Goal: Transaction & Acquisition: Purchase product/service

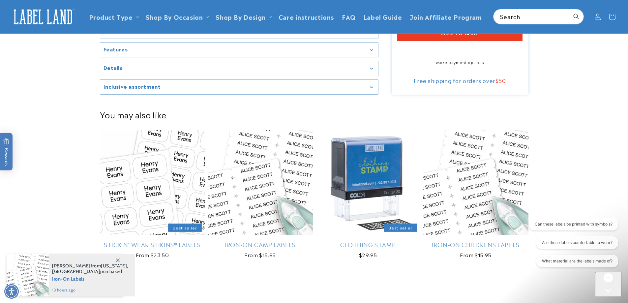
scroll to position [330, 0]
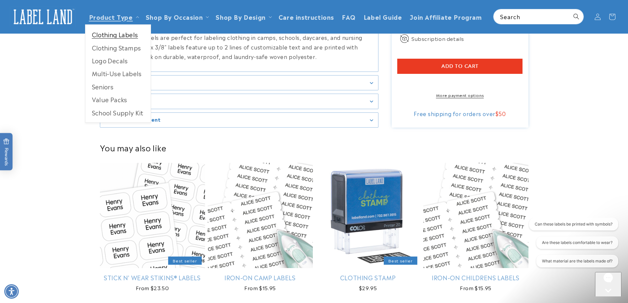
click at [128, 36] on link "Clothing Labels" at bounding box center [117, 34] width 65 height 13
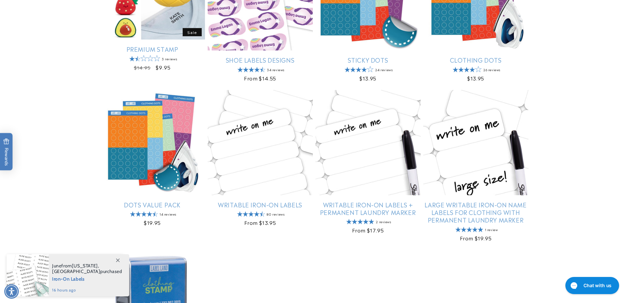
scroll to position [330, 0]
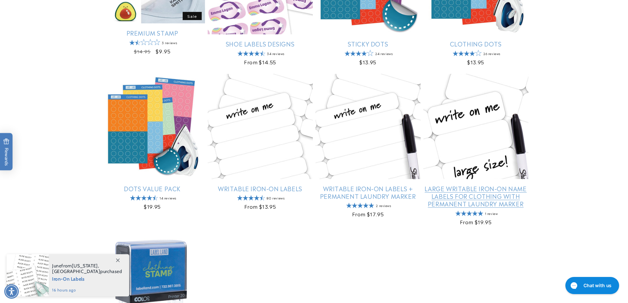
click at [462, 185] on link "Large Writable Iron-On Name Labels for Clothing with Permanent Laundry Marker" at bounding box center [475, 196] width 105 height 23
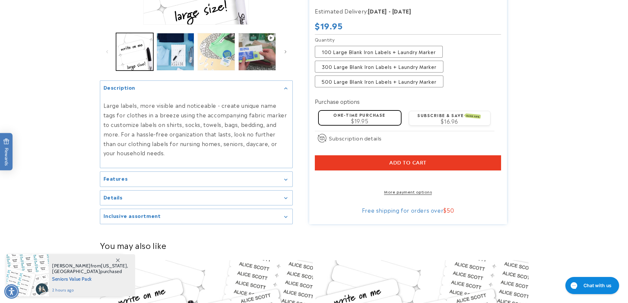
scroll to position [165, 0]
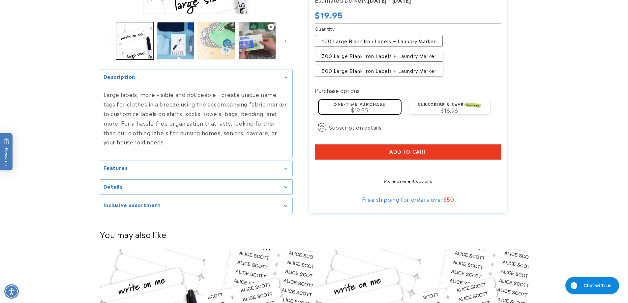
click at [371, 107] on div "$19.95" at bounding box center [360, 109] width 74 height 5
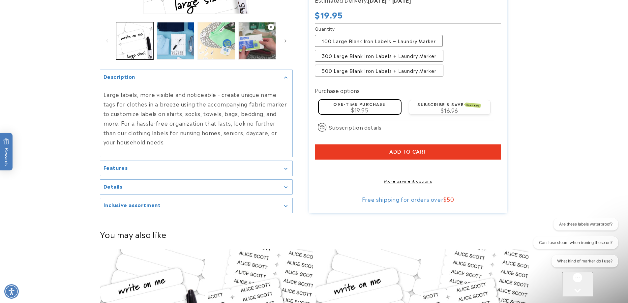
scroll to position [0, 0]
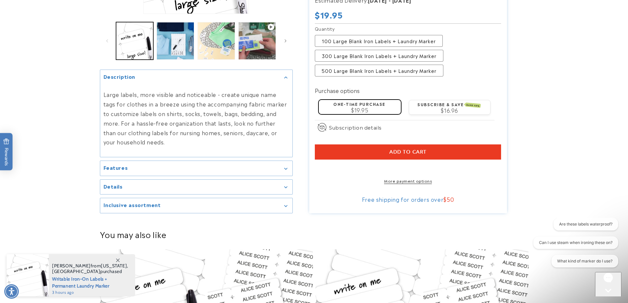
click at [316, 170] on shop-pay-wallet-button at bounding box center [316, 167] width 2 height 8
